Goal: Information Seeking & Learning: Learn about a topic

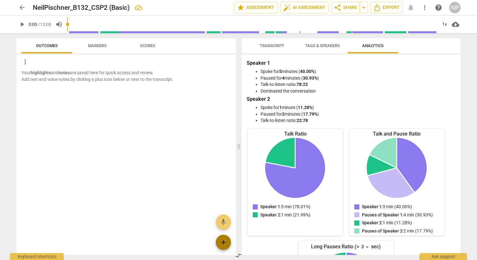
click at [225, 240] on span "add" at bounding box center [224, 242] width 8 height 8
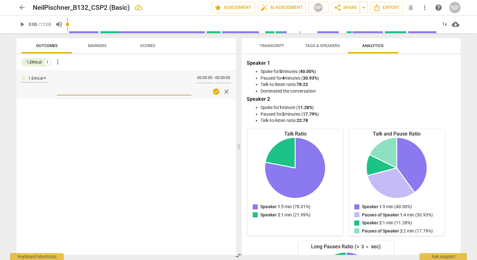
click at [229, 93] on span "close" at bounding box center [227, 92] width 8 height 8
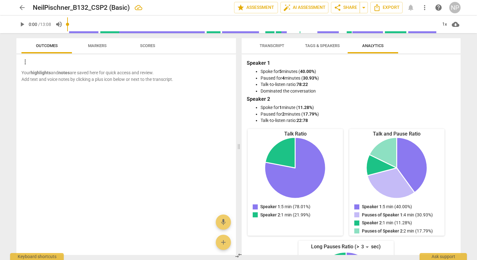
click at [100, 45] on span "Markers" at bounding box center [97, 45] width 19 height 5
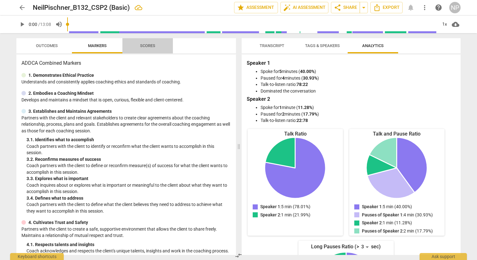
click at [152, 47] on span "Scores" at bounding box center [147, 45] width 15 height 5
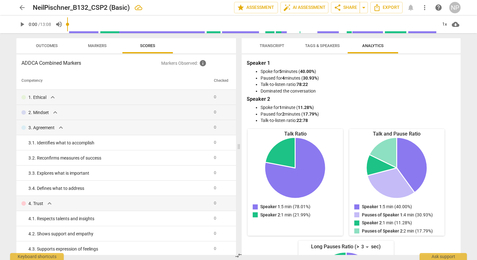
click at [313, 47] on span "Tags & Speakers" at bounding box center [322, 45] width 35 height 5
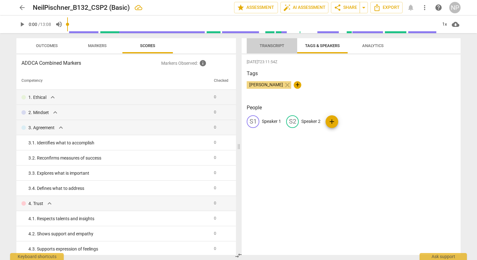
click at [273, 45] on span "Transcript" at bounding box center [272, 45] width 25 height 5
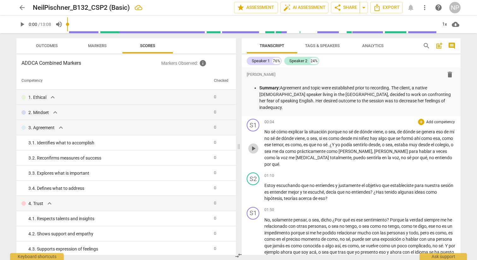
click at [256, 145] on span "play_arrow" at bounding box center [254, 149] width 8 height 8
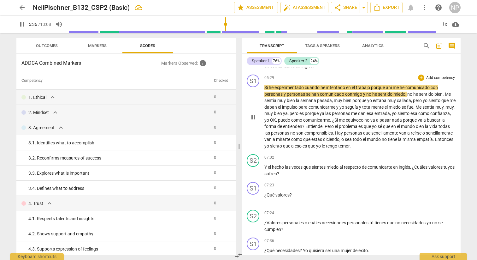
scroll to position [293, 0]
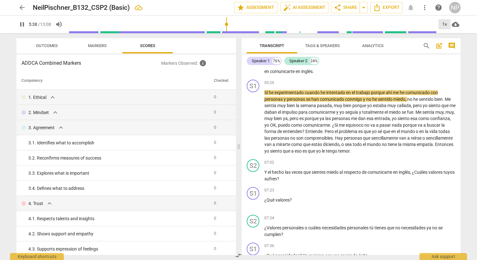
click at [446, 24] on div "1x" at bounding box center [445, 24] width 12 height 10
click at [448, 48] on li "1.25x" at bounding box center [449, 49] width 21 height 12
click at [444, 24] on div "1.25x" at bounding box center [445, 24] width 12 height 10
click at [448, 61] on li "1.5x" at bounding box center [449, 61] width 21 height 12
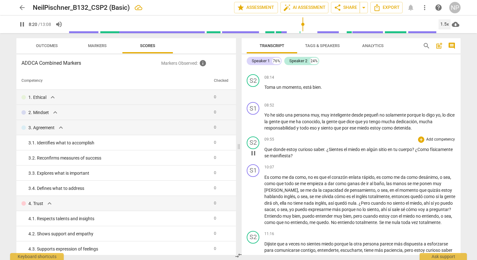
scroll to position [491, 0]
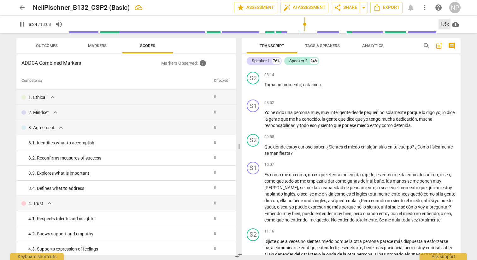
click at [448, 26] on div "1.5x" at bounding box center [445, 24] width 12 height 10
click at [446, 37] on li "1x" at bounding box center [449, 37] width 21 height 12
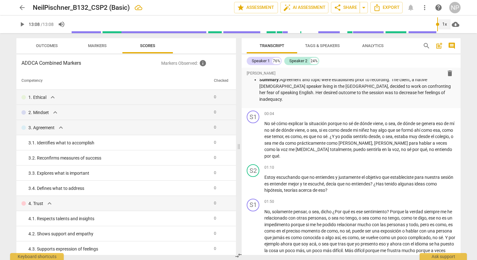
scroll to position [0, 0]
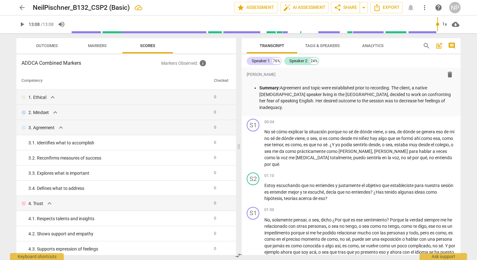
click at [47, 43] on span "Outcomes" at bounding box center [46, 46] width 37 height 9
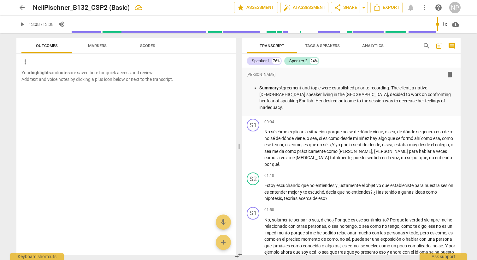
click at [104, 47] on span "Markers" at bounding box center [97, 45] width 19 height 5
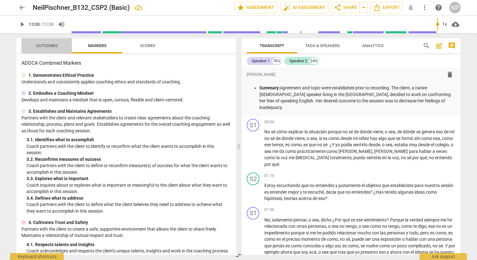
click at [56, 47] on span "Outcomes" at bounding box center [47, 45] width 22 height 5
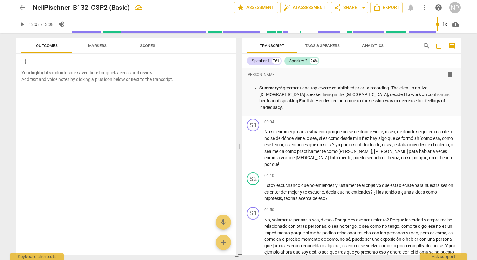
click at [50, 72] on b "highlights" at bounding box center [41, 72] width 20 height 5
click at [25, 61] on span "more_vert" at bounding box center [25, 62] width 8 height 8
click at [96, 72] on div at bounding box center [238, 130] width 477 height 260
click at [273, 46] on span "Transcript" at bounding box center [272, 45] width 25 height 5
click at [325, 50] on span "Tags & Speakers" at bounding box center [323, 46] width 50 height 9
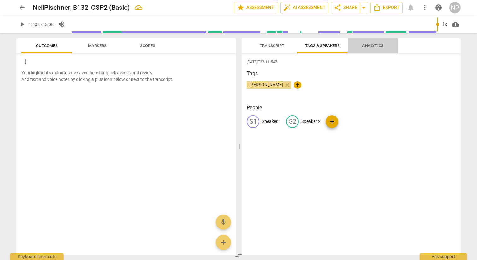
click at [369, 44] on span "Analytics" at bounding box center [373, 45] width 21 height 5
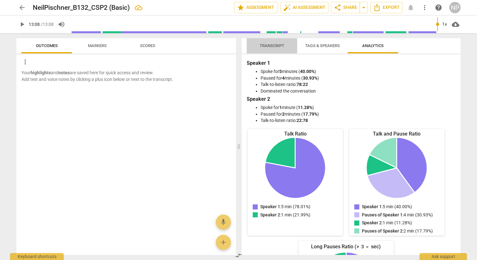
click at [273, 46] on span "Transcript" at bounding box center [272, 45] width 25 height 5
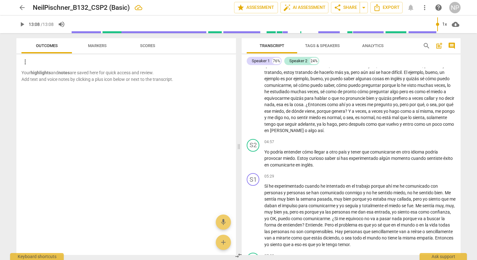
scroll to position [257, 0]
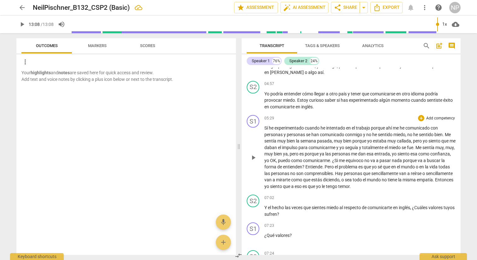
drag, startPoint x: 265, startPoint y: 126, endPoint x: 325, endPoint y: 150, distance: 65.2
click at [325, 150] on div "format_bold format_list_bulleted [PERSON_NAME] delete Summary: Agreement and to…" at bounding box center [351, 161] width 219 height 187
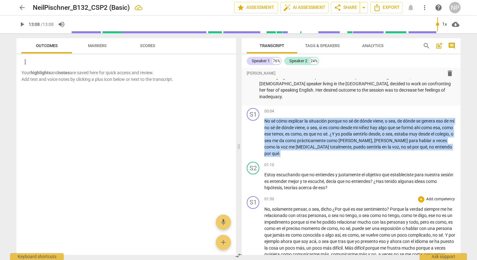
scroll to position [0, 0]
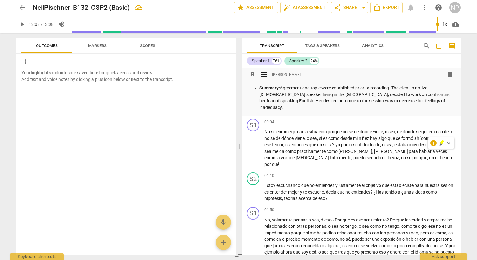
click at [378, 92] on p "Summary: Agreement and topic were established prior to recording. The client, a…" at bounding box center [358, 98] width 196 height 26
click at [440, 45] on span "post_add" at bounding box center [440, 46] width 8 height 8
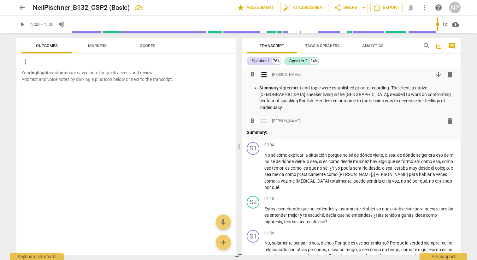
click at [314, 91] on p "Summary: Agreement and topic were established prior to recording. The client, a…" at bounding box center [358, 98] width 196 height 26
click at [450, 117] on span "delete" at bounding box center [451, 121] width 8 height 8
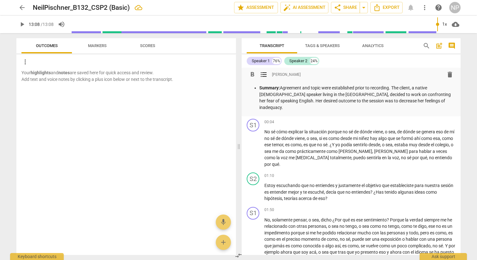
click at [262, 75] on span "format_list_bulleted" at bounding box center [264, 75] width 8 height 8
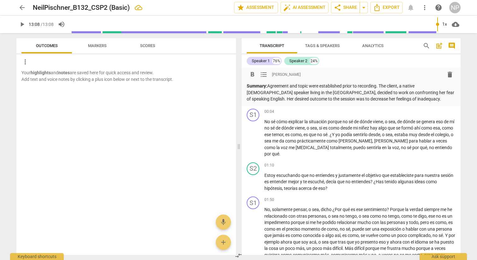
click at [264, 75] on span "format_list_bulleted" at bounding box center [264, 75] width 8 height 8
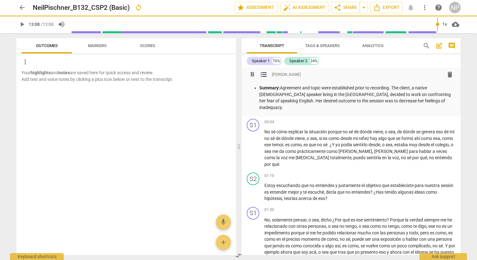
click at [264, 75] on span "format_list_bulleted" at bounding box center [264, 75] width 8 height 8
type input "788"
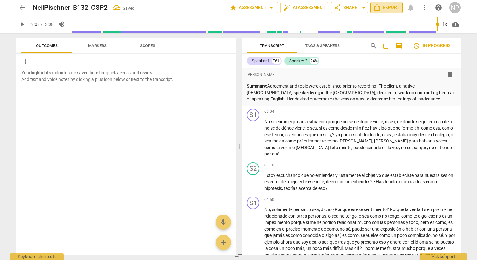
click at [386, 6] on span "Export" at bounding box center [387, 8] width 27 height 8
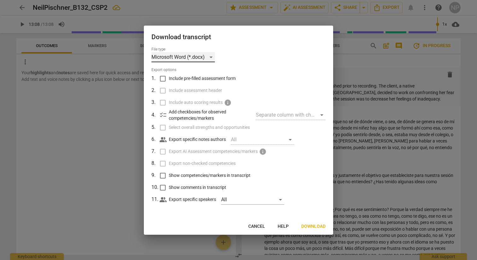
click at [211, 53] on div "Microsoft Word (*.docx)" at bounding box center [183, 57] width 63 height 10
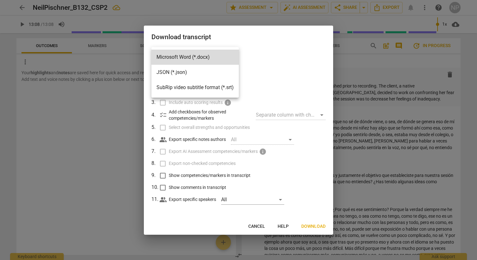
click at [278, 57] on div at bounding box center [238, 130] width 477 height 260
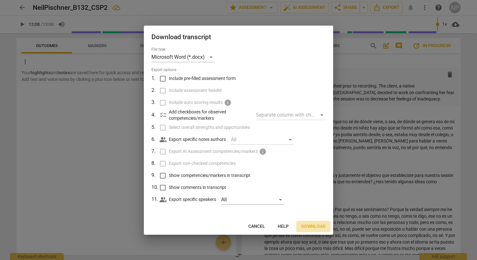
click at [310, 225] on span "Download" at bounding box center [314, 226] width 24 height 6
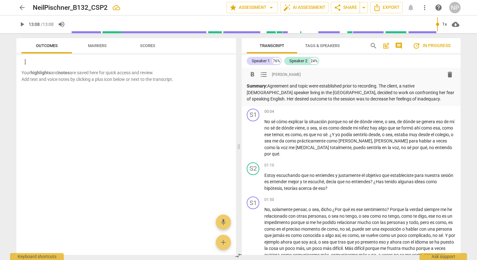
click at [369, 97] on p "Summary: Agreement and topic were established prior to recording. The client, a…" at bounding box center [351, 93] width 209 height 20
click at [385, 44] on span "post_add" at bounding box center [387, 46] width 8 height 8
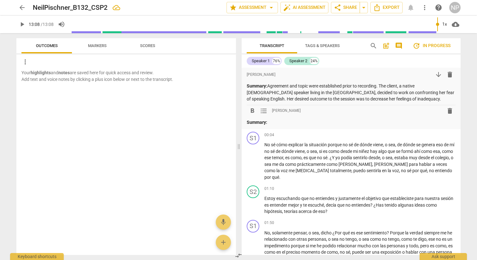
click at [282, 122] on p "Summary:" at bounding box center [351, 122] width 209 height 7
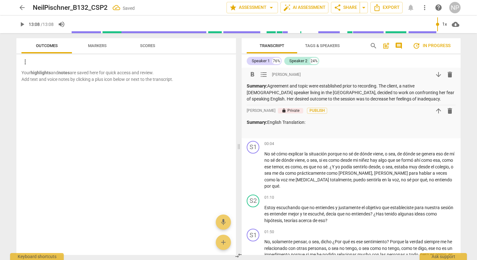
click at [312, 94] on p "Summary: Agreement and topic were established prior to recording. The client, a…" at bounding box center [351, 93] width 209 height 20
click at [308, 124] on p "Summary: English Translation:" at bounding box center [351, 122] width 209 height 7
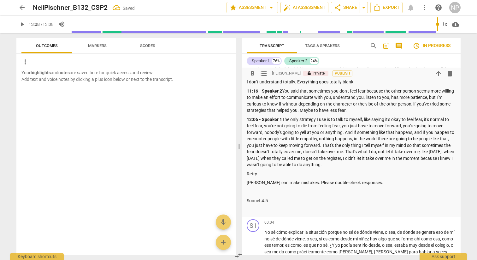
scroll to position [446, 0]
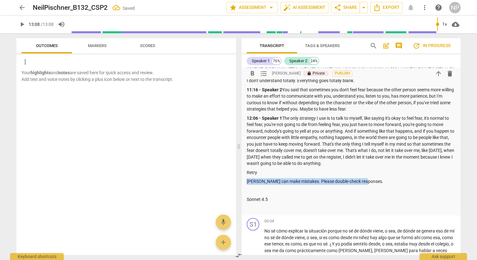
drag, startPoint x: 377, startPoint y: 190, endPoint x: 245, endPoint y: 188, distance: 132.3
drag, startPoint x: 279, startPoint y: 209, endPoint x: 244, endPoint y: 175, distance: 49.1
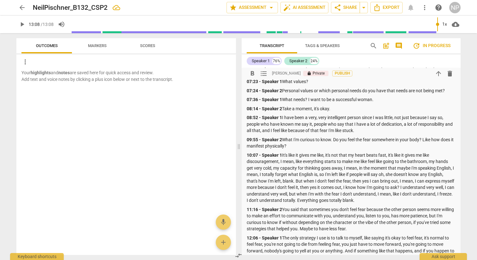
scroll to position [327, 0]
click at [397, 93] on p "07:24 - Speaker 2 Personal values or which personal needs do you have that need…" at bounding box center [351, 90] width 209 height 7
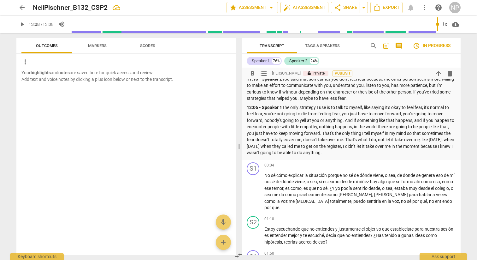
scroll to position [449, 0]
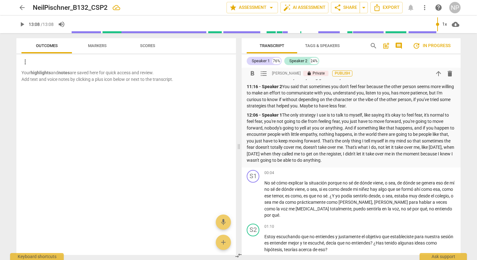
click at [338, 75] on span "Publish" at bounding box center [342, 73] width 9 height 5
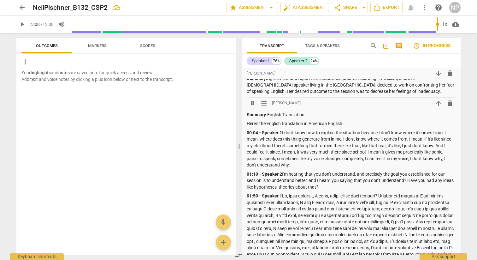
scroll to position [9, 0]
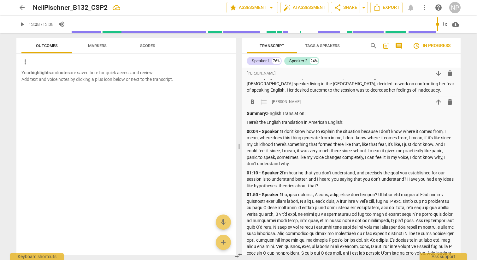
click at [326, 124] on p "Here's the English translation in American English:" at bounding box center [351, 122] width 209 height 7
click at [346, 123] on p "Here's the English translation in American English:" at bounding box center [351, 122] width 209 height 7
drag, startPoint x: 347, startPoint y: 122, endPoint x: 243, endPoint y: 122, distance: 103.6
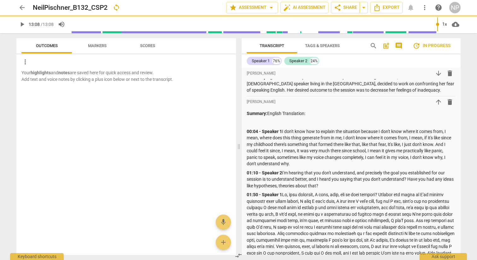
type input "788"
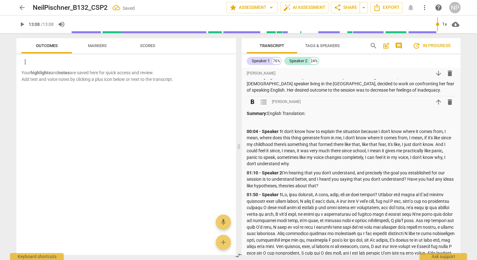
click at [248, 132] on strong "00:04 - Speaker 1" at bounding box center [264, 131] width 35 height 5
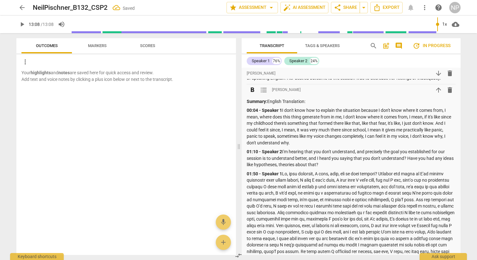
scroll to position [0, 0]
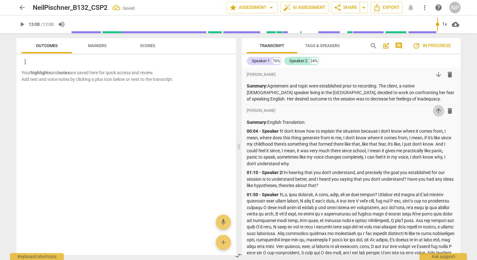
click at [437, 113] on span "arrow_upward" at bounding box center [439, 111] width 8 height 8
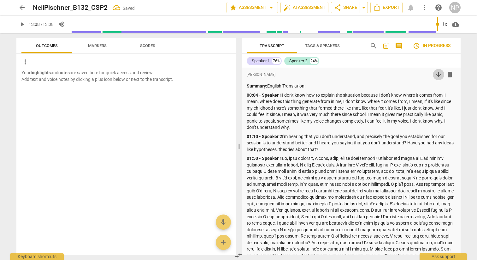
click at [437, 73] on span "arrow_downward" at bounding box center [439, 75] width 8 height 8
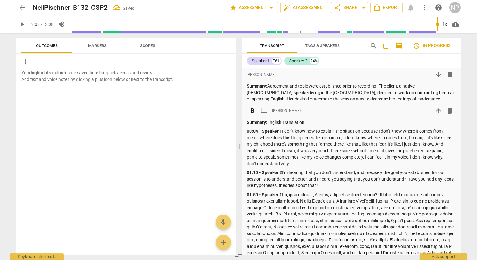
click at [436, 112] on span "arrow_upward" at bounding box center [439, 111] width 8 height 8
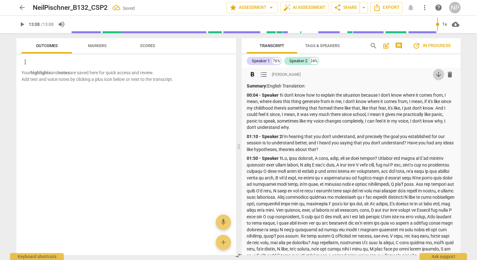
click at [437, 75] on span "arrow_downward" at bounding box center [439, 75] width 8 height 8
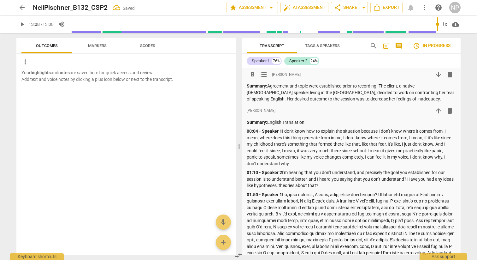
click at [435, 71] on span "arrow_downward" at bounding box center [439, 75] width 8 height 8
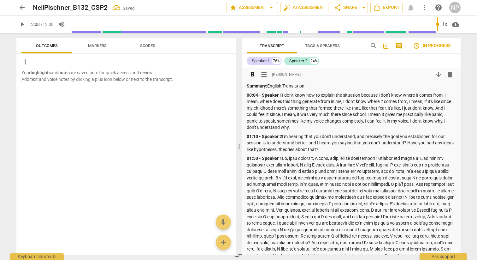
click at [438, 77] on span "arrow_downward" at bounding box center [439, 75] width 8 height 8
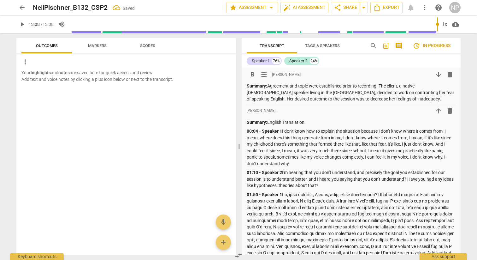
click at [265, 89] on p "Summary: Agreement and topic were established prior to recording. The client, a…" at bounding box center [351, 93] width 209 height 20
drag, startPoint x: 247, startPoint y: 87, endPoint x: 310, endPoint y: 87, distance: 63.2
click at [310, 87] on p "Summary: Agreement and topic were established prior to recording. The client, a…" at bounding box center [351, 93] width 209 height 20
click at [366, 140] on p "00:04 - Speaker 1 I don't know how to explain the situation because I don't kno…" at bounding box center [351, 147] width 209 height 39
click at [311, 93] on p "Agreement and Topic: were established prior to recording. The client, a native …" at bounding box center [351, 93] width 209 height 20
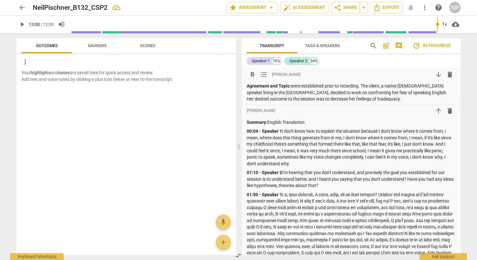
click at [435, 75] on span "arrow_downward" at bounding box center [439, 75] width 8 height 8
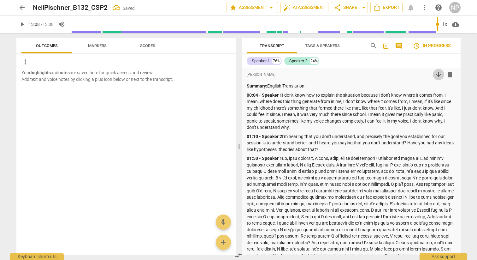
click at [435, 75] on span "arrow_downward" at bounding box center [439, 75] width 8 height 8
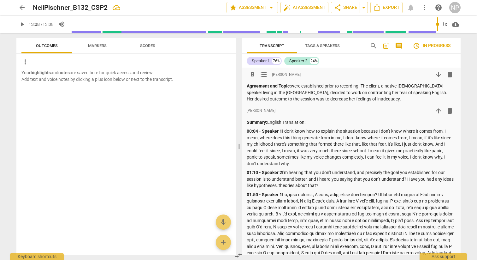
click at [436, 73] on span "arrow_downward" at bounding box center [439, 75] width 8 height 8
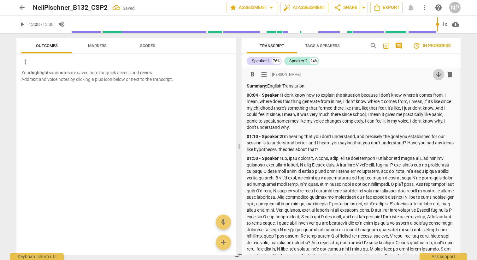
click at [436, 75] on span "arrow_downward" at bounding box center [439, 75] width 8 height 8
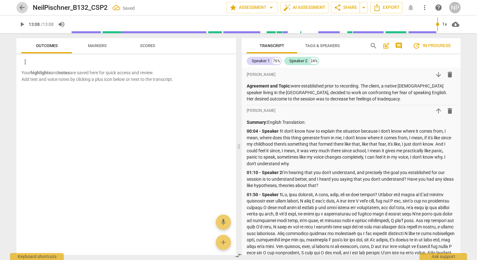
click at [24, 5] on span "arrow_back" at bounding box center [22, 8] width 8 height 8
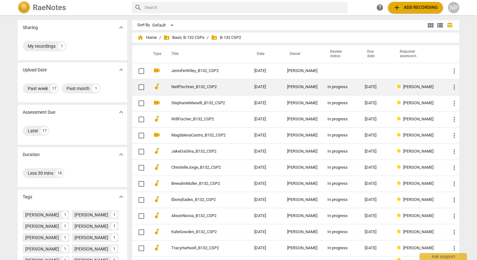
click at [186, 89] on td "NeilPischner_B132_CSP2" at bounding box center [207, 87] width 86 height 16
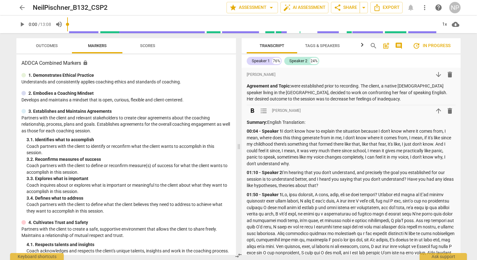
click at [292, 123] on p "Summary: English Translation:" at bounding box center [351, 122] width 209 height 7
click at [285, 120] on p "Summary: English Translation:" at bounding box center [351, 122] width 209 height 7
drag, startPoint x: 248, startPoint y: 123, endPoint x: 314, endPoint y: 124, distance: 66.0
click at [314, 124] on p "Summary: English Translation:" at bounding box center [351, 122] width 209 height 7
click at [363, 122] on strong "English translation is immediately below; original Spanish is further below." at bounding box center [322, 122] width 150 height 5
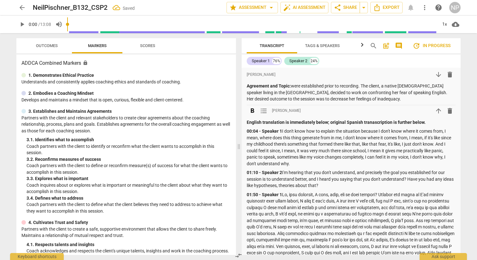
click at [373, 124] on strong "English translation is immediately below; original Spanish tranascription is fu…" at bounding box center [336, 122] width 179 height 5
click at [429, 124] on p "English translation is immediately below; original Spanish transcription is fur…" at bounding box center [351, 122] width 209 height 7
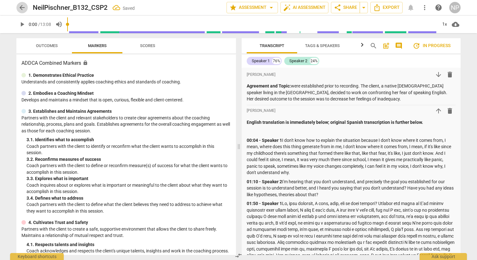
click at [22, 9] on span "arrow_back" at bounding box center [22, 8] width 8 height 8
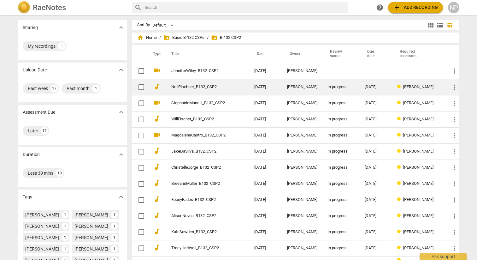
click at [196, 85] on link "NeilPischner_B132_CSP2" at bounding box center [201, 87] width 60 height 5
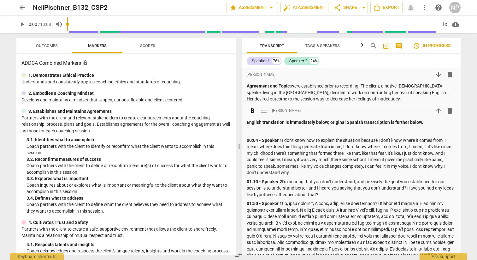
click at [422, 123] on p "English translation is immediately below; original Spanish transcription is fur…" at bounding box center [351, 122] width 209 height 7
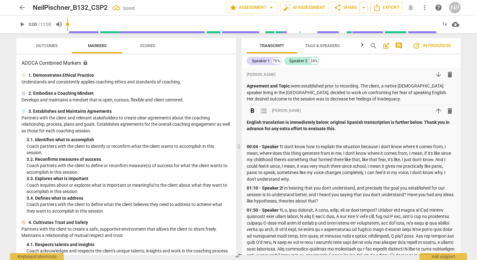
click at [357, 172] on p "00:04 - Speaker 1 I don't know how to explain the situation because I don't kno…" at bounding box center [351, 162] width 209 height 39
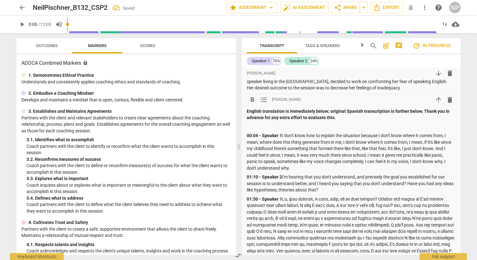
scroll to position [11, 0]
click at [423, 111] on strong "English translation is immediately below; original Spanish transcription is fur…" at bounding box center [349, 114] width 204 height 12
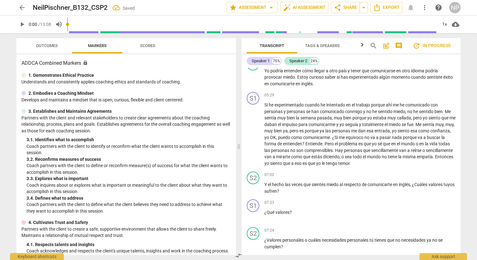
scroll to position [807, 0]
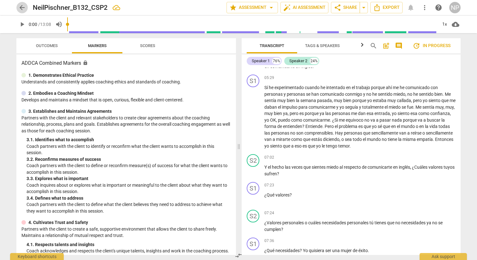
click at [22, 9] on span "arrow_back" at bounding box center [22, 8] width 8 height 8
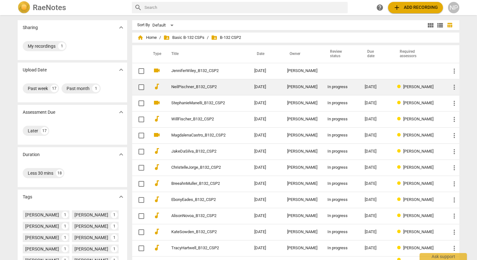
click at [213, 88] on link "NeilPischner_B132_CSP2" at bounding box center [201, 87] width 60 height 5
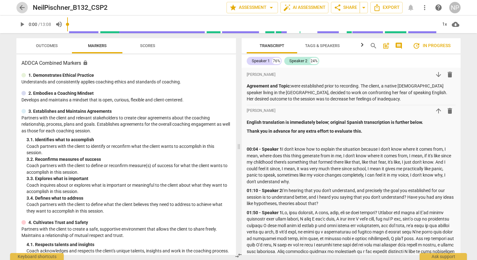
click at [22, 9] on span "arrow_back" at bounding box center [22, 8] width 8 height 8
